Goal: Contribute content

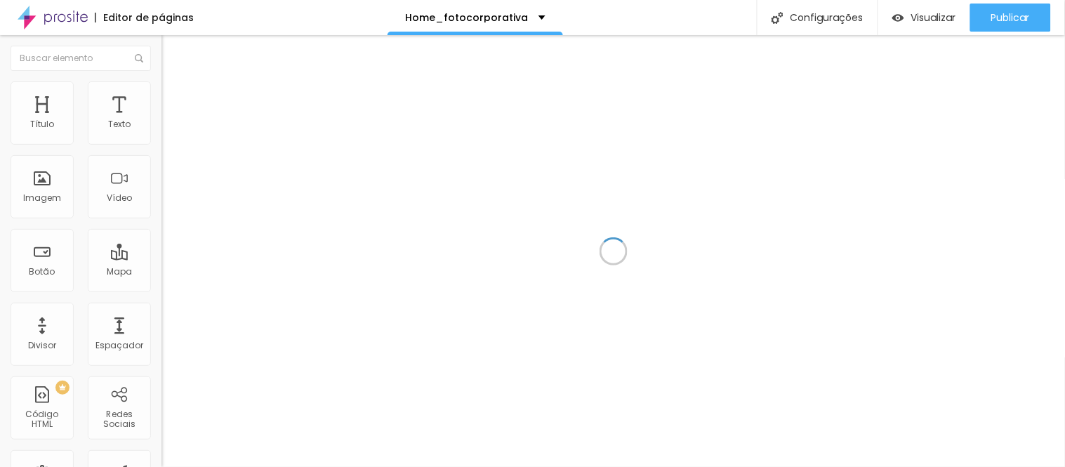
scroll to position [22, 0]
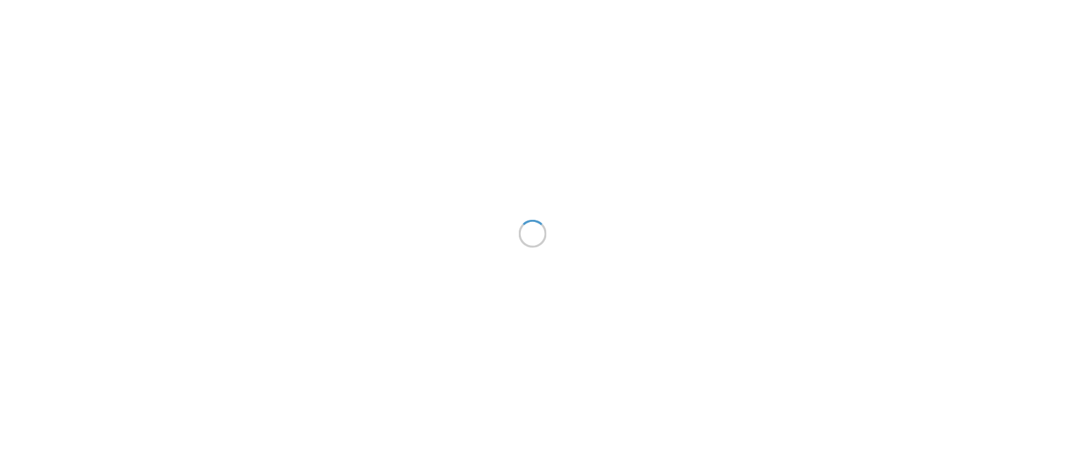
scroll to position [22, 0]
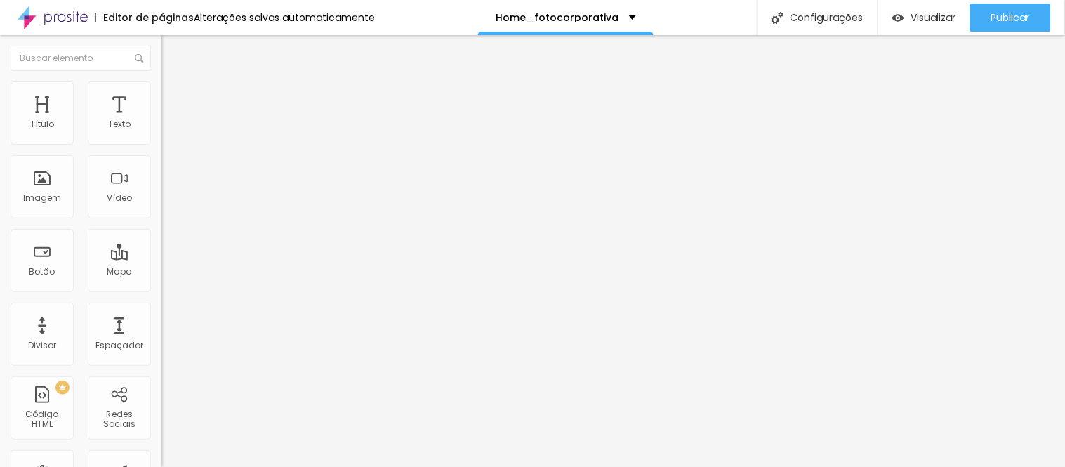
click at [161, 86] on img at bounding box center [167, 87] width 13 height 13
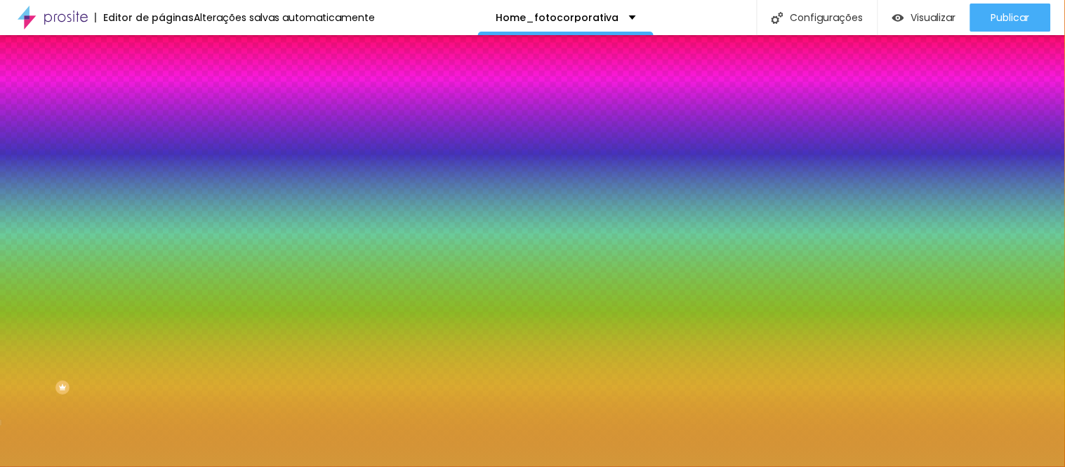
click at [161, 129] on span "Trocar imagem" at bounding box center [199, 123] width 77 height 12
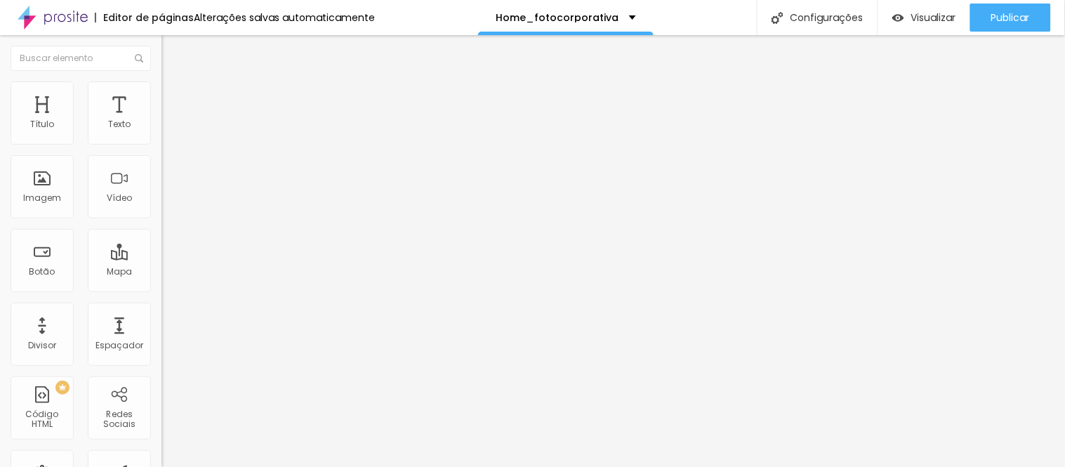
click at [161, 92] on li "Estilo" at bounding box center [241, 88] width 161 height 14
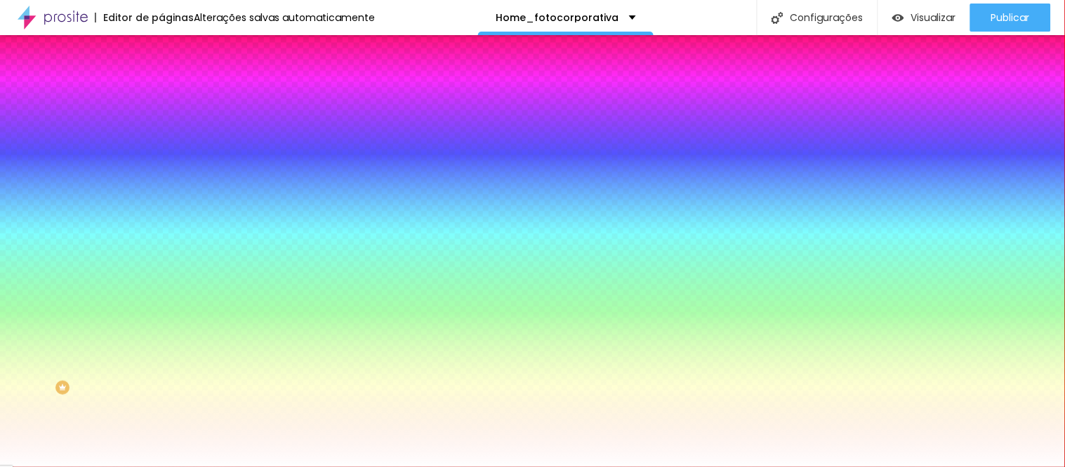
click at [161, 129] on span "Adicionar imagem" at bounding box center [206, 123] width 91 height 12
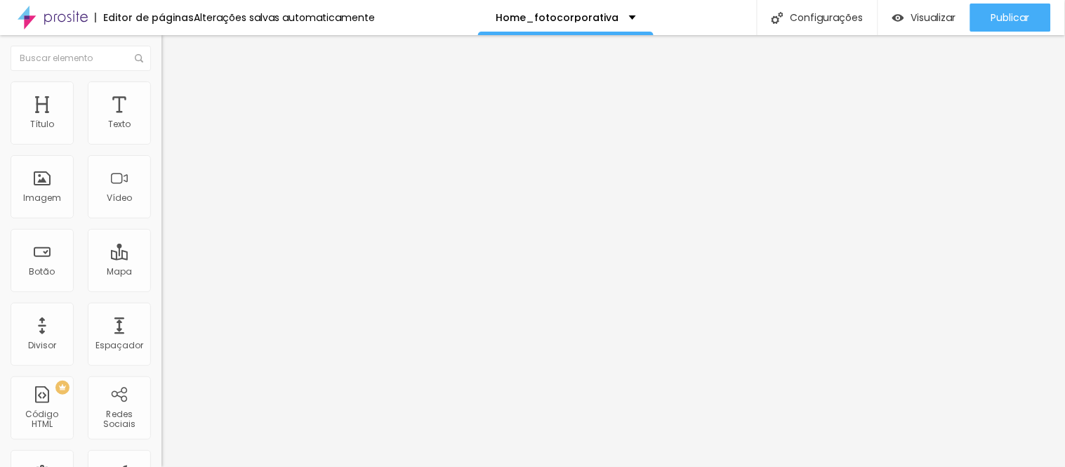
click at [161, 88] on img at bounding box center [167, 87] width 13 height 13
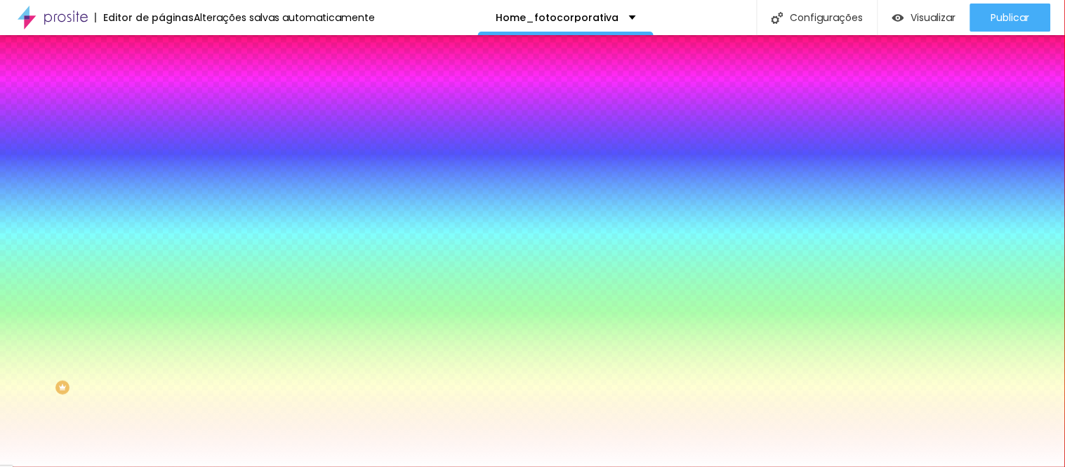
click at [161, 80] on img at bounding box center [167, 73] width 13 height 13
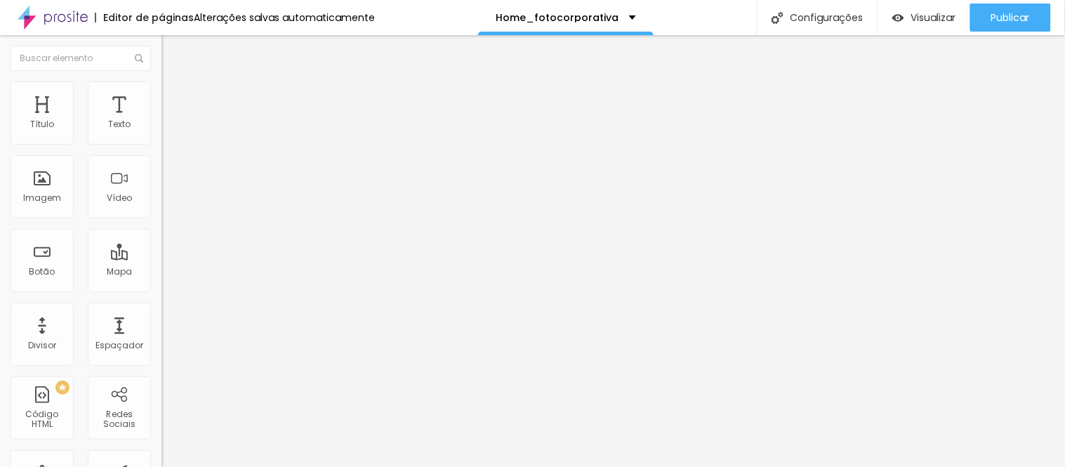
click at [161, 95] on li "Avançado" at bounding box center [241, 102] width 161 height 14
